Goal: Information Seeking & Learning: Learn about a topic

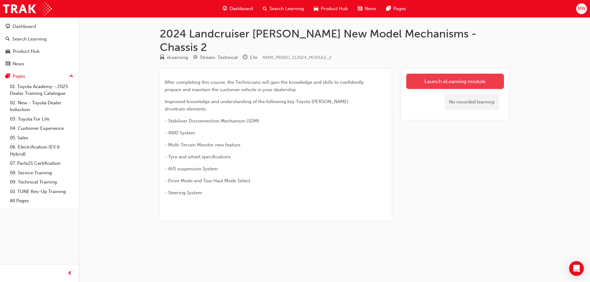
click at [461, 74] on link "Launch eLearning module" at bounding box center [455, 81] width 98 height 15
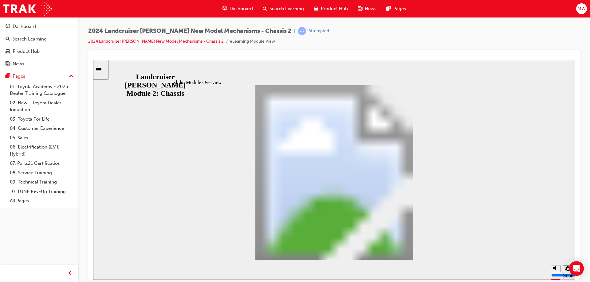
drag, startPoint x: 481, startPoint y: 252, endPoint x: 416, endPoint y: 247, distance: 65.0
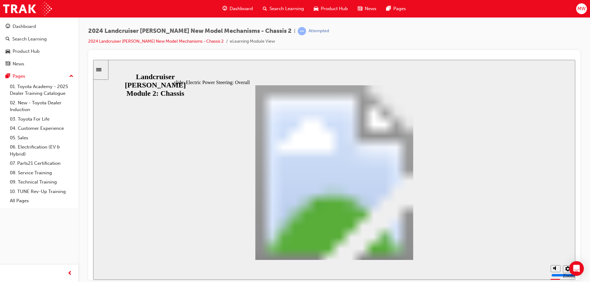
scroll to position [38, 0]
drag, startPoint x: 430, startPoint y: 214, endPoint x: 431, endPoint y: 218, distance: 4.6
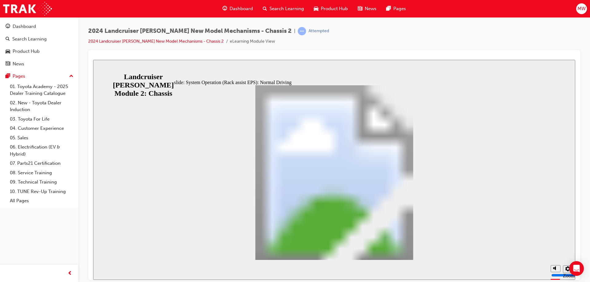
drag, startPoint x: 420, startPoint y: 253, endPoint x: 416, endPoint y: 246, distance: 8.4
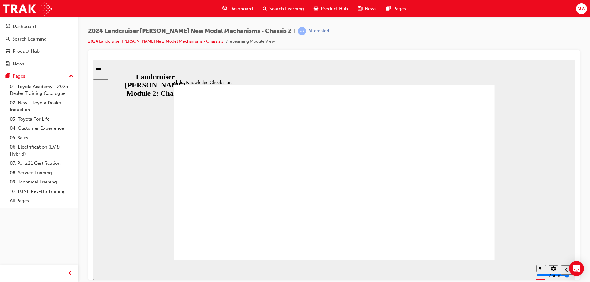
click at [145, 68] on div "slide: Knowledge Check start Landcruiser [PERSON_NAME] New Model Technical Trai…" at bounding box center [334, 170] width 482 height 220
click at [101, 70] on icon "Sidebar Toggle" at bounding box center [98, 69] width 5 height 3
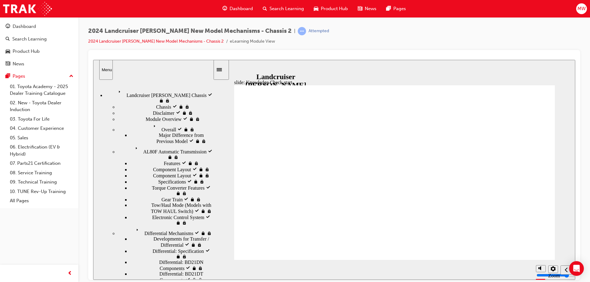
click at [107, 71] on div "Menu" at bounding box center [106, 69] width 9 height 5
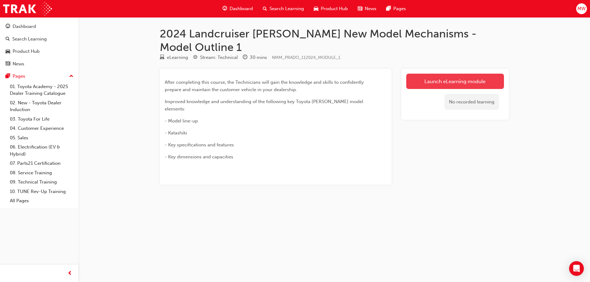
click at [422, 74] on link "Launch eLearning module" at bounding box center [455, 81] width 98 height 15
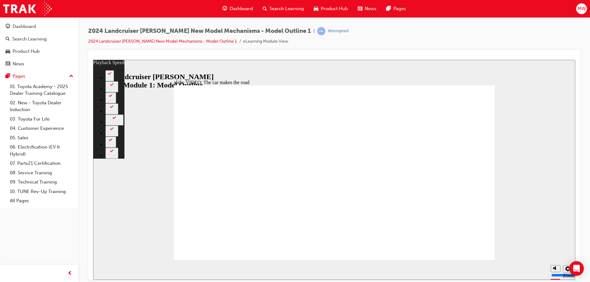
type input "86"
